Goal: Information Seeking & Learning: Compare options

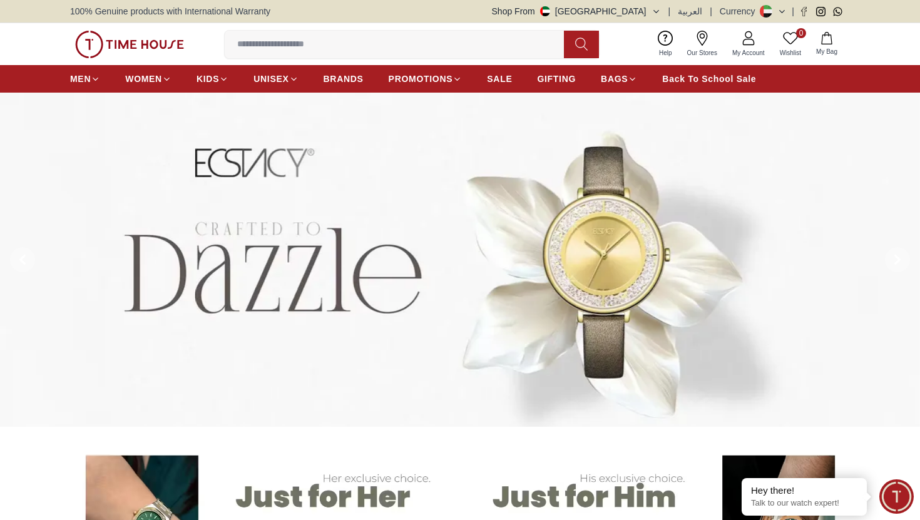
click at [650, 11] on button "Shop From [GEOGRAPHIC_DATA]" at bounding box center [576, 11] width 169 height 13
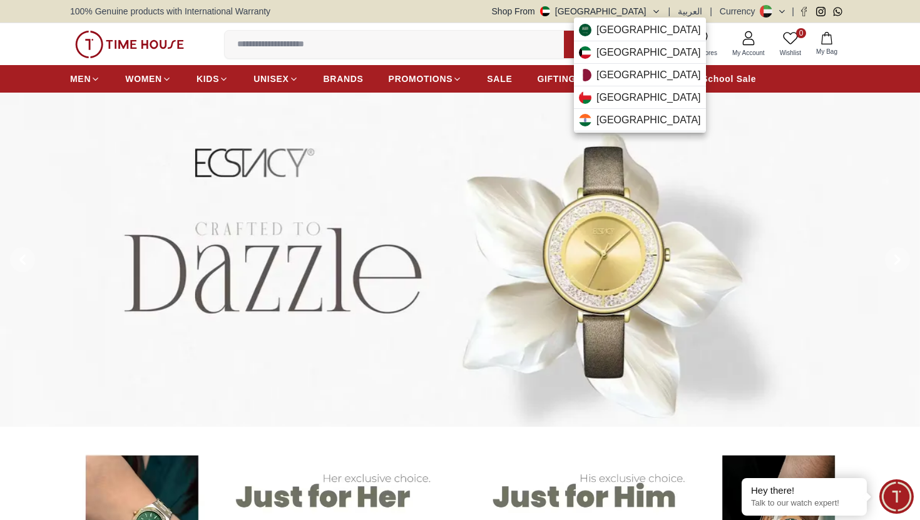
click at [650, 11] on div at bounding box center [460, 260] width 920 height 520
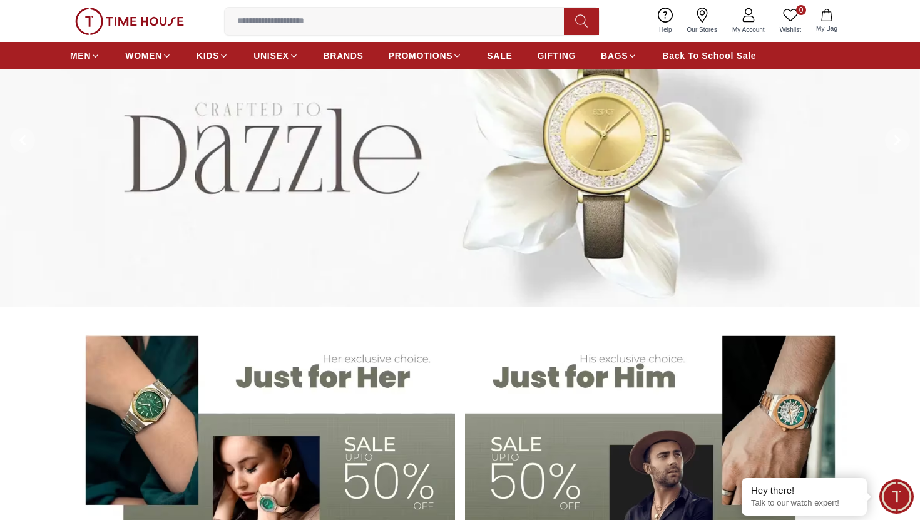
scroll to position [121, 0]
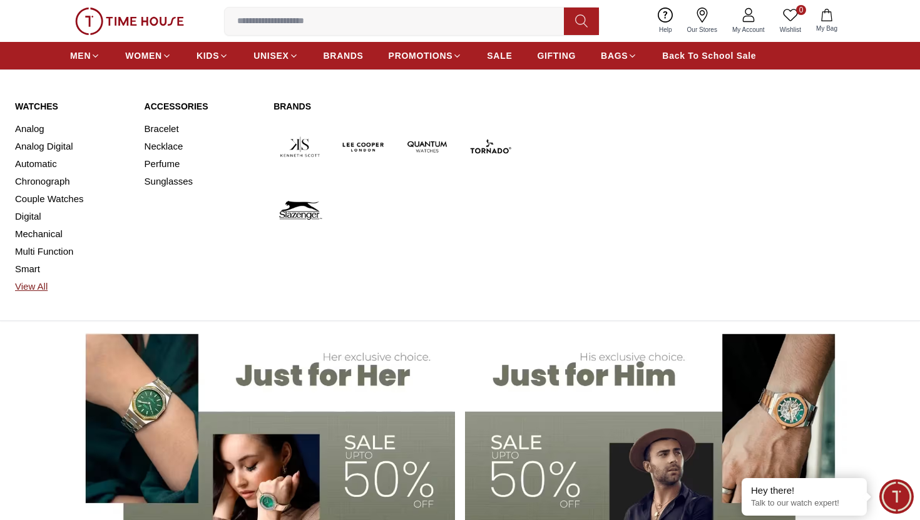
click at [38, 285] on link "View All" at bounding box center [72, 287] width 115 height 18
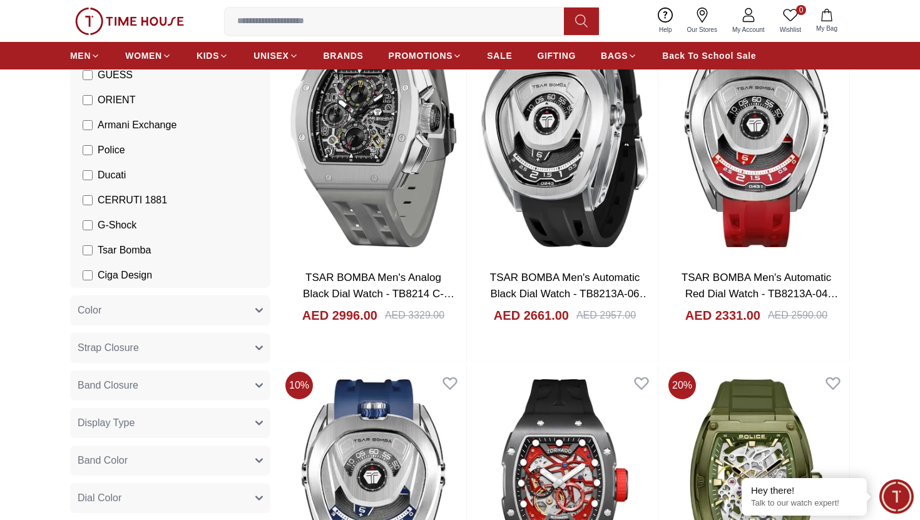
scroll to position [165, 0]
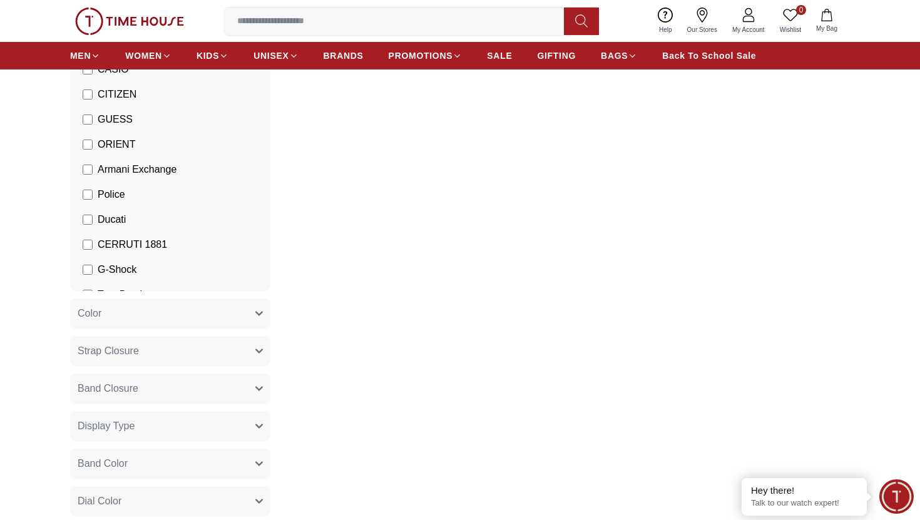
scroll to position [168, 0]
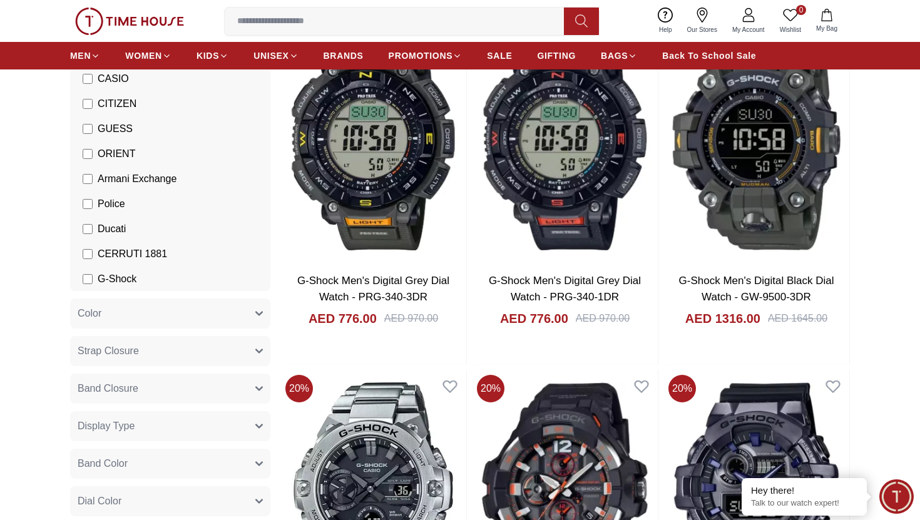
click at [111, 174] on span "Armani Exchange" at bounding box center [137, 178] width 79 height 15
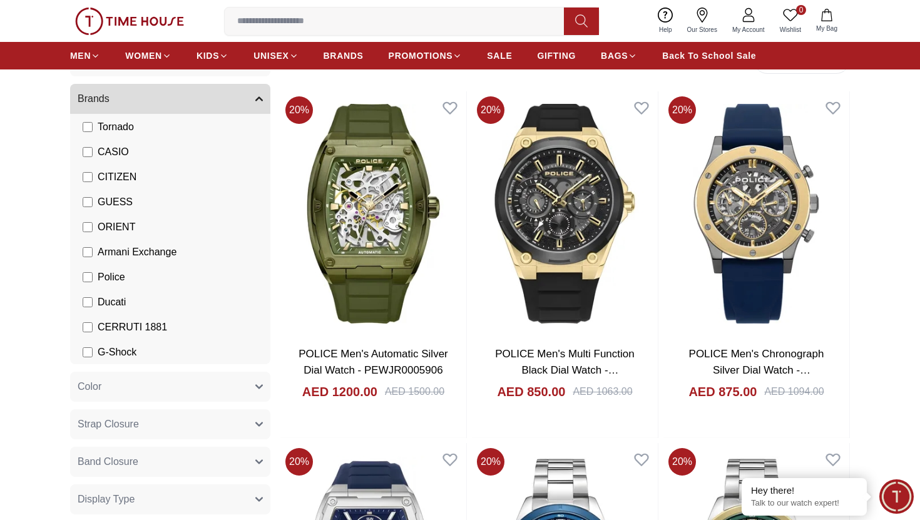
scroll to position [89, 0]
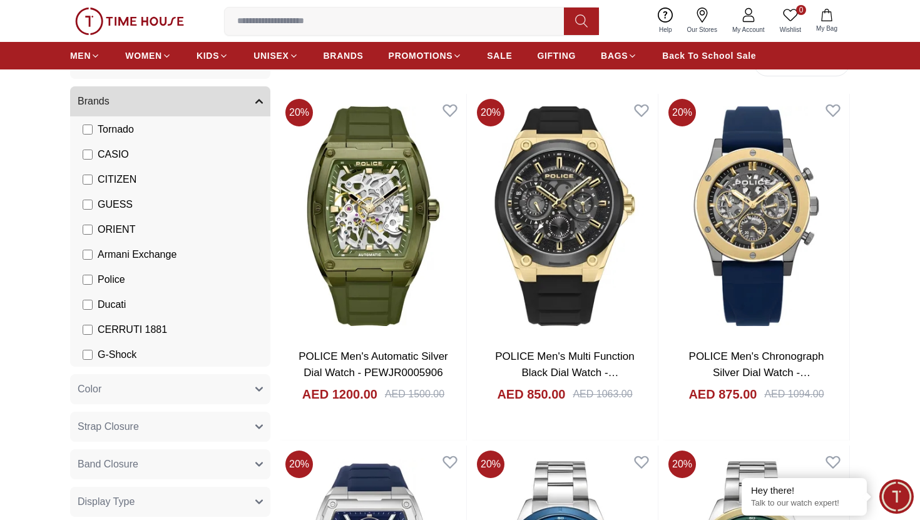
click at [116, 175] on span "CITIZEN" at bounding box center [117, 179] width 39 height 15
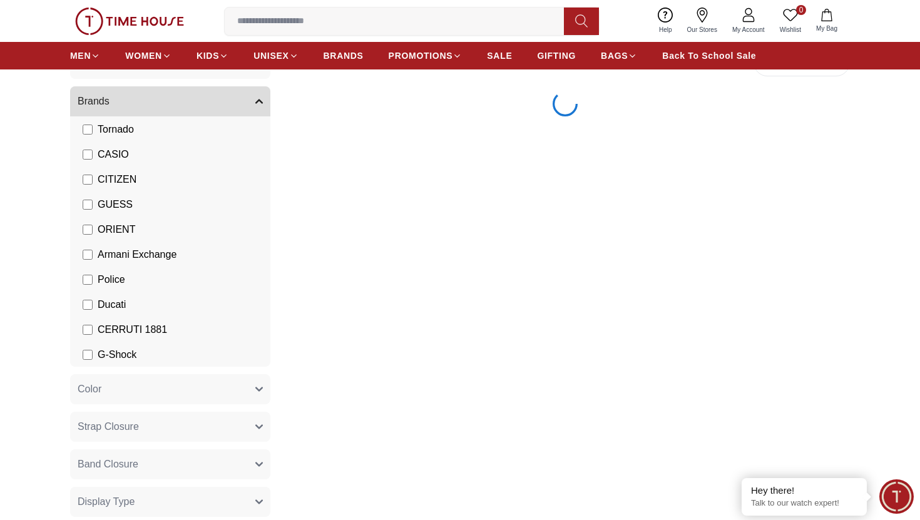
click at [112, 150] on span "CASIO" at bounding box center [113, 154] width 31 height 15
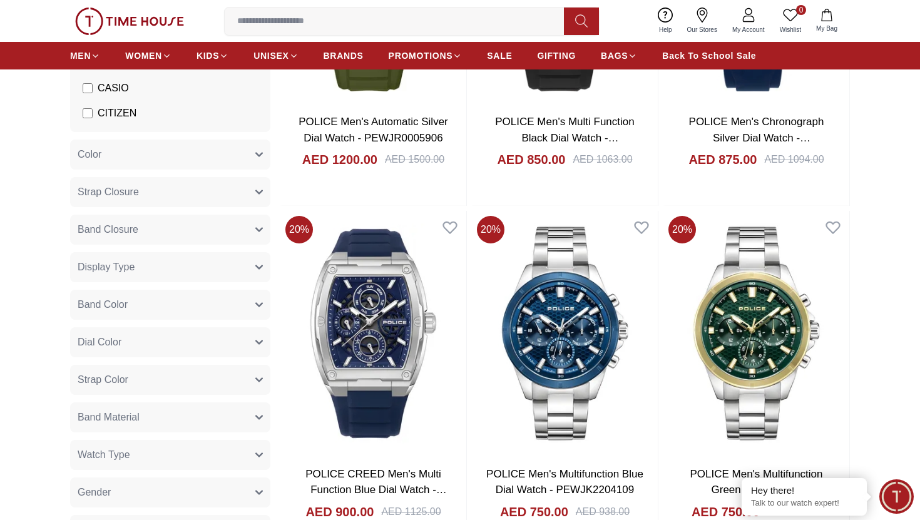
scroll to position [333, 0]
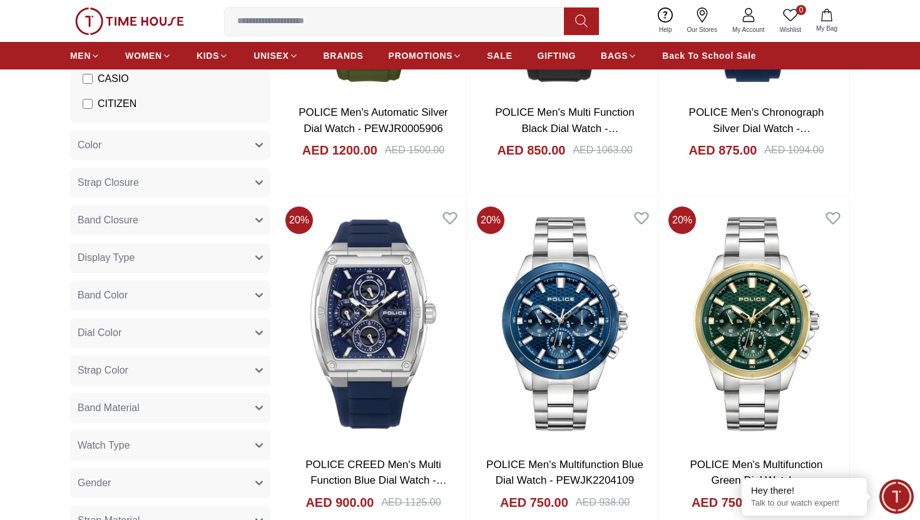
click at [253, 143] on button "Color" at bounding box center [170, 145] width 200 height 30
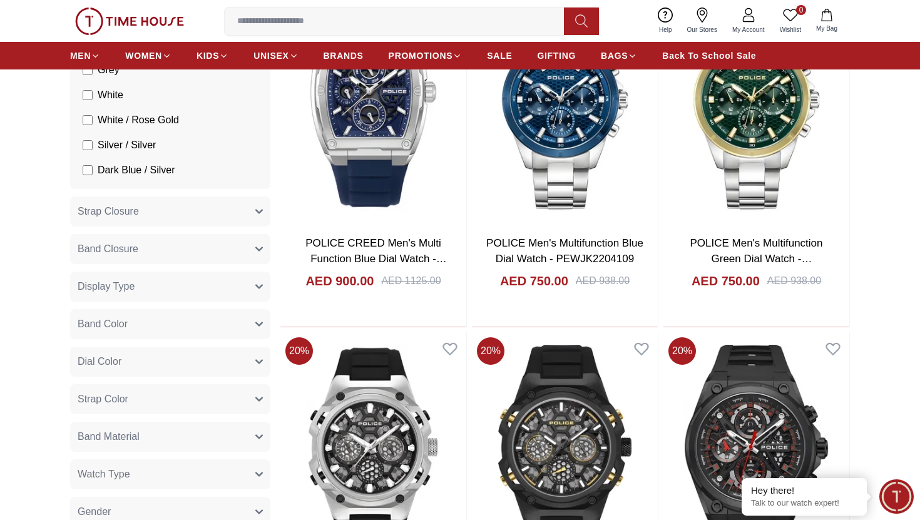
scroll to position [563, 0]
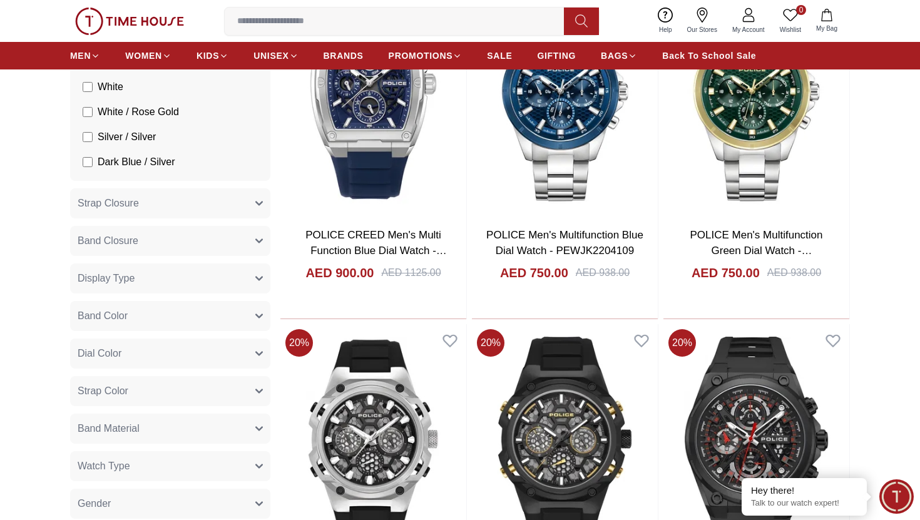
click at [246, 422] on button "Band Material" at bounding box center [170, 429] width 200 height 30
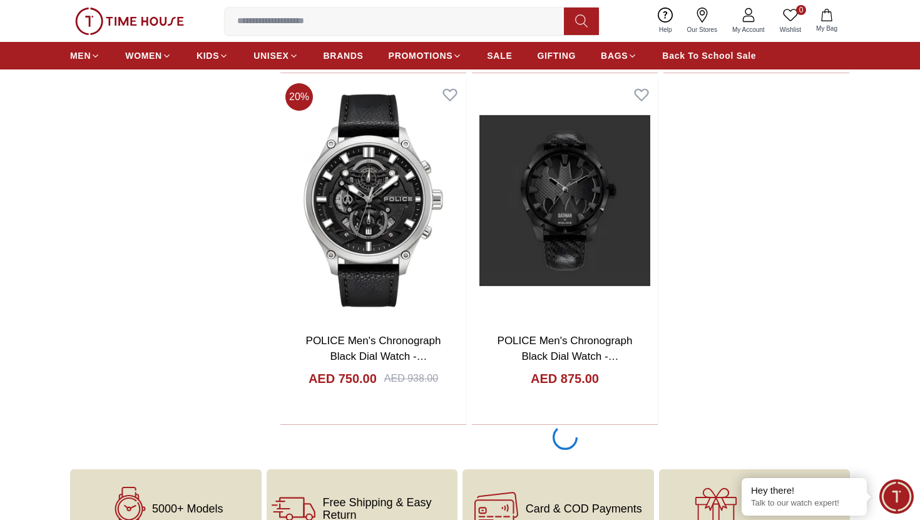
scroll to position [2217, 0]
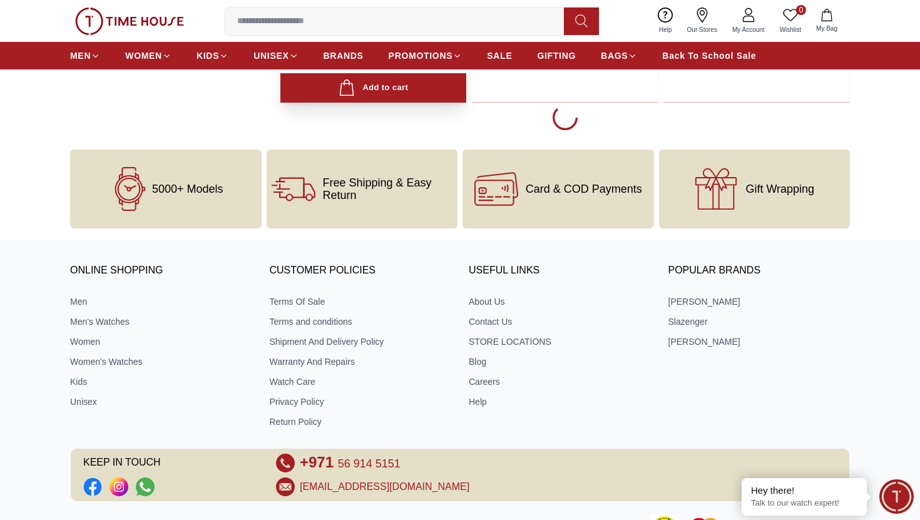
scroll to position [7127, 0]
